Goal: Information Seeking & Learning: Learn about a topic

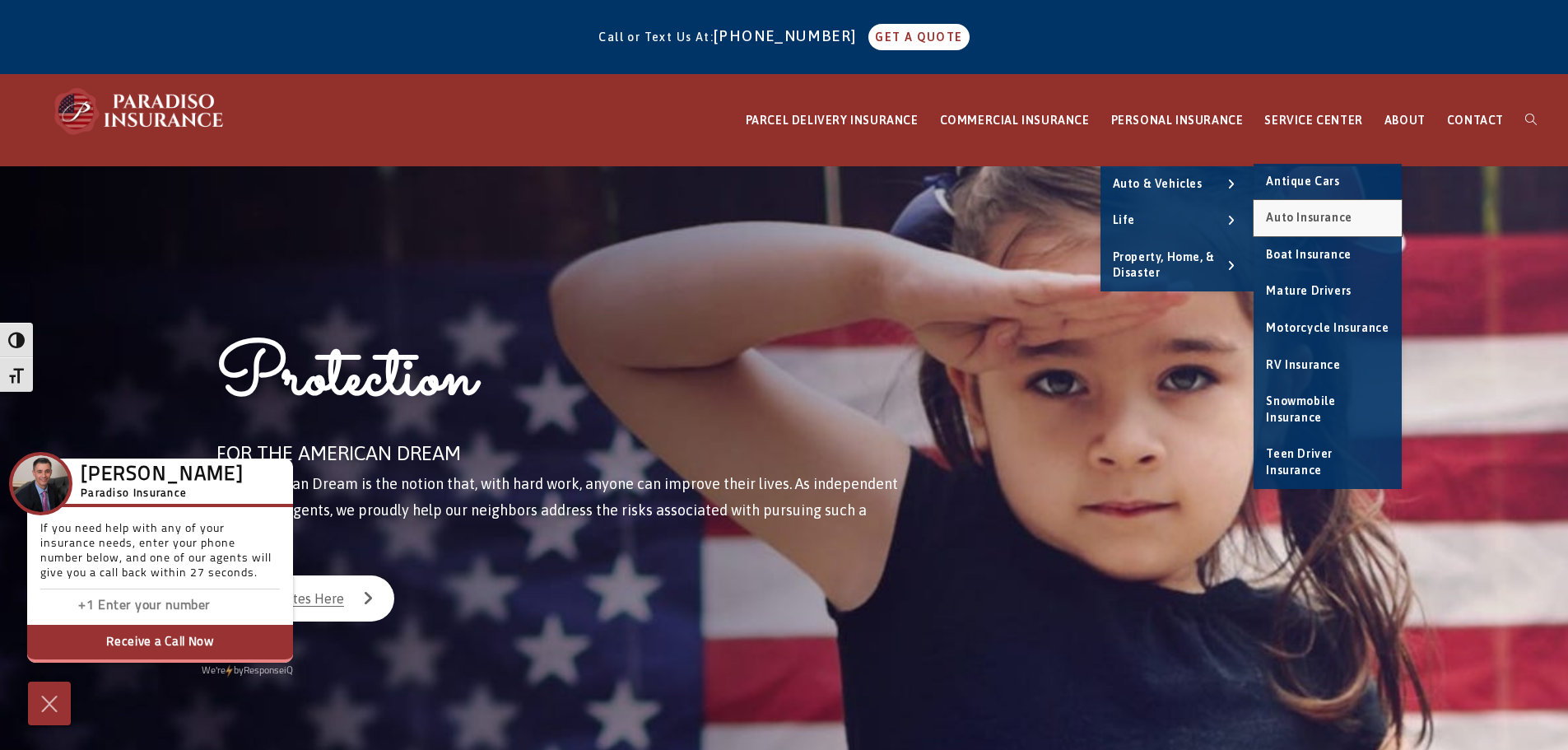
click at [1308, 224] on span "Auto Insurance" at bounding box center [1308, 217] width 85 height 13
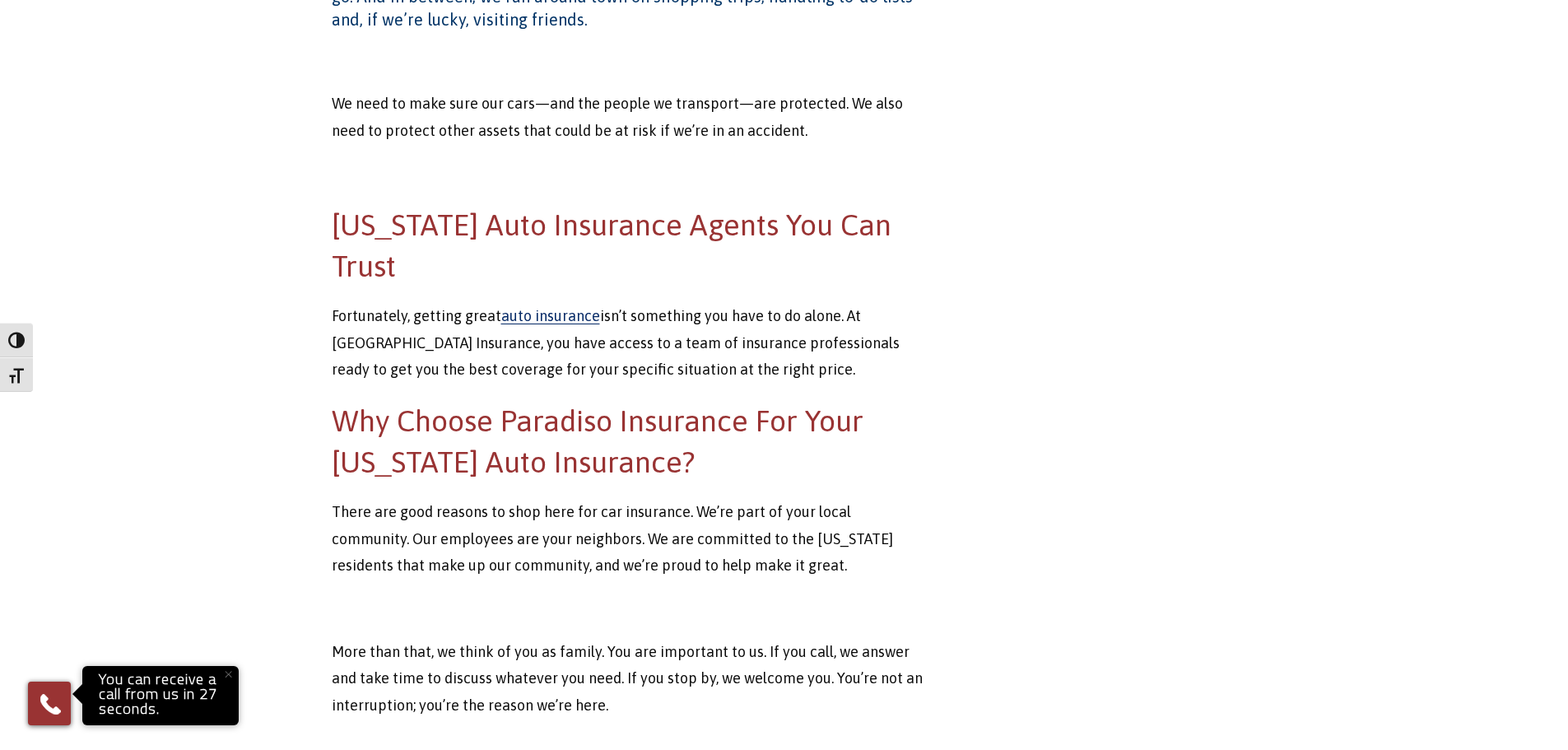
scroll to position [658, 0]
